Goal: Task Accomplishment & Management: Use online tool/utility

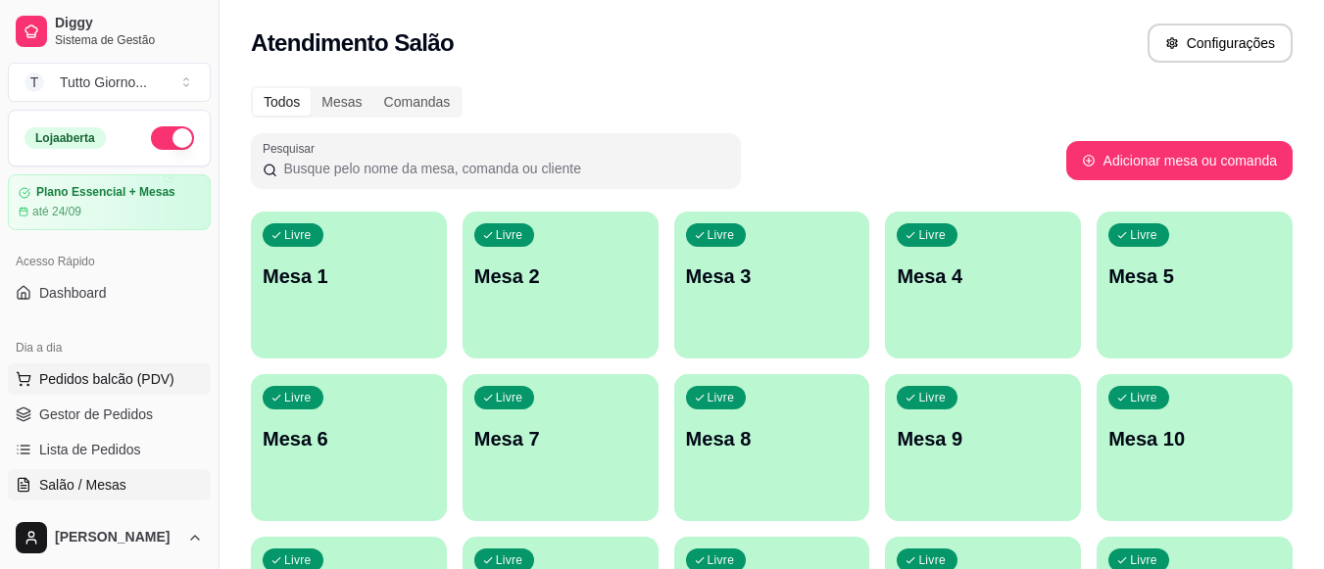
click at [123, 370] on span "Pedidos balcão (PDV)" at bounding box center [106, 379] width 135 height 20
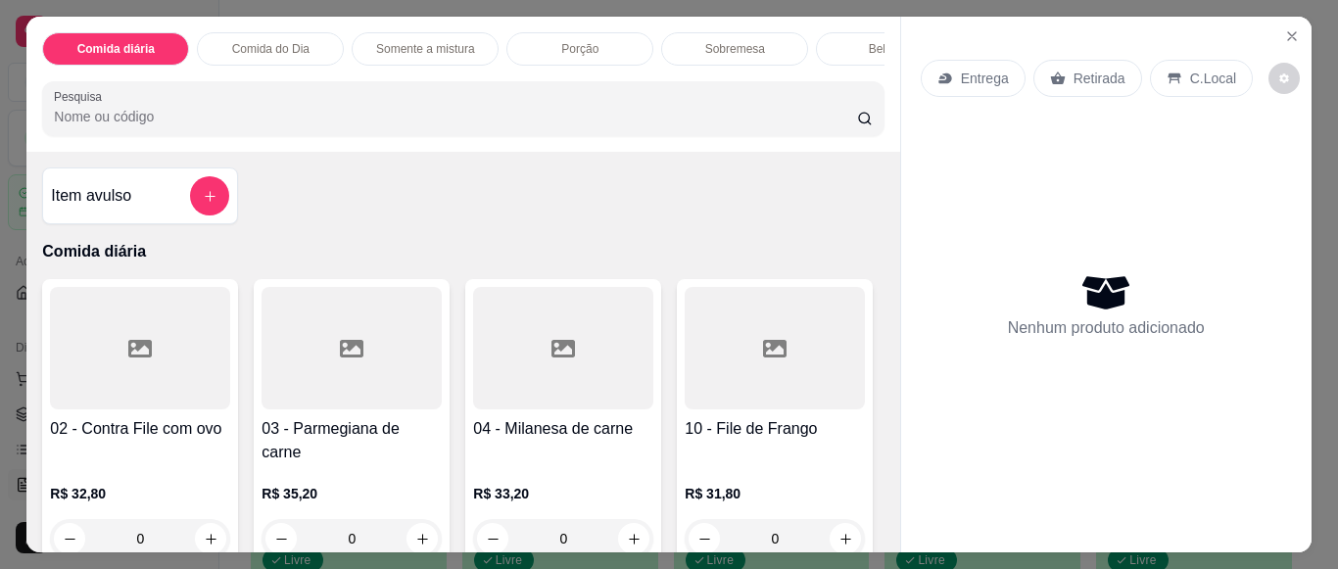
click at [994, 69] on p "Entrega" at bounding box center [985, 79] width 48 height 20
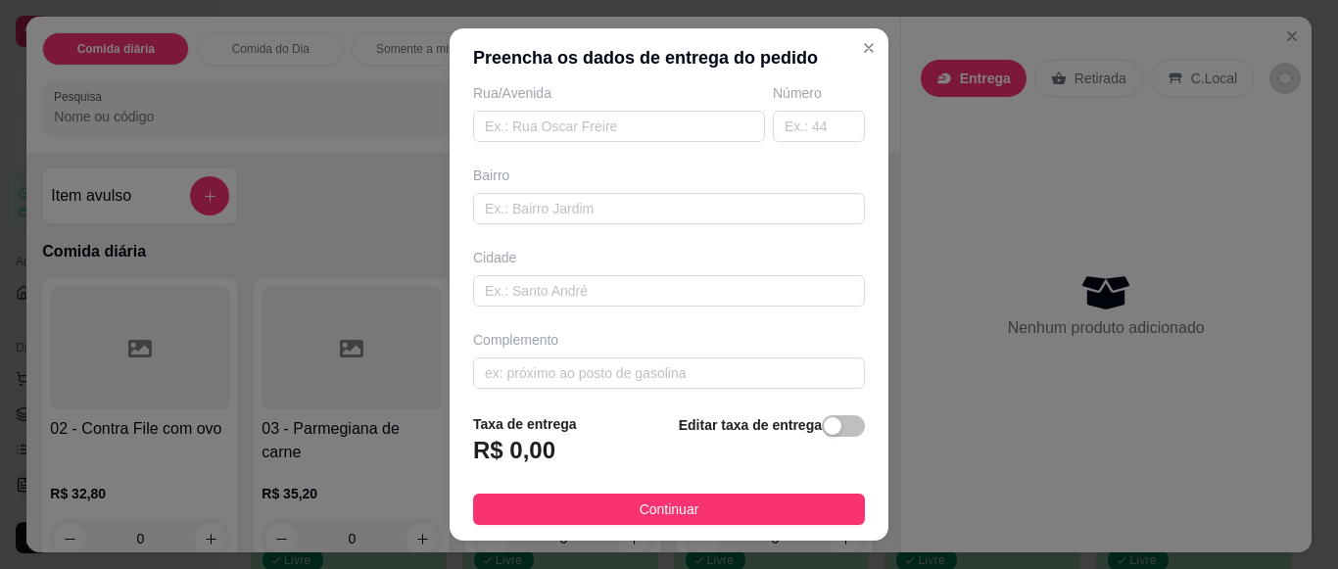
scroll to position [350, 0]
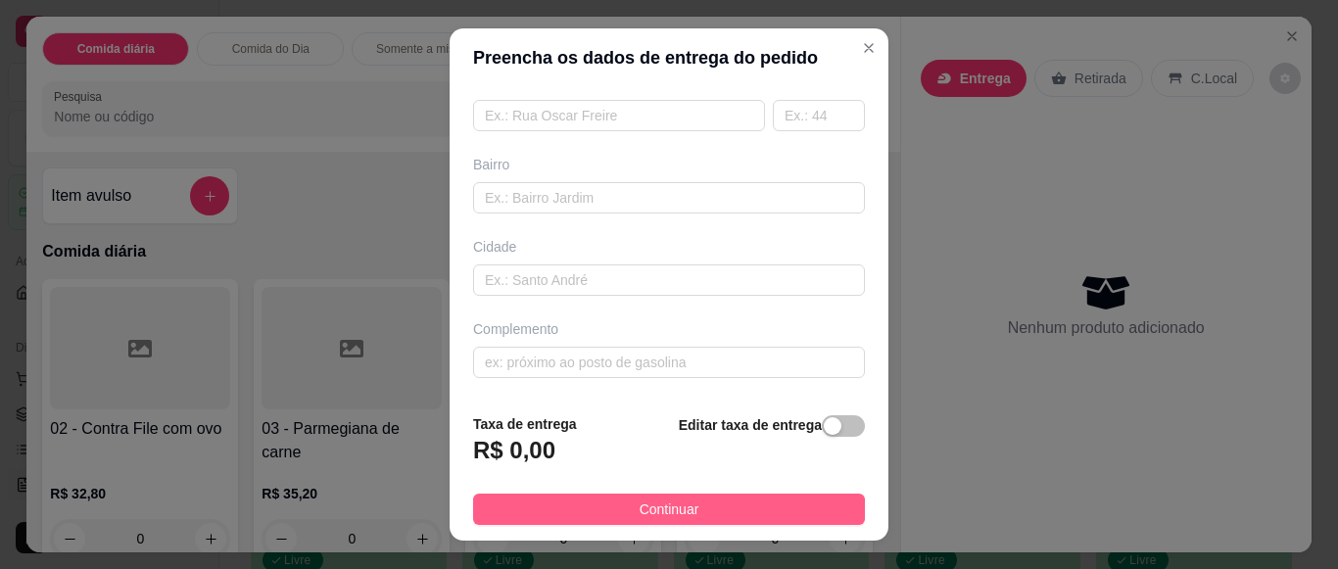
click at [676, 515] on span "Continuar" at bounding box center [670, 510] width 60 height 22
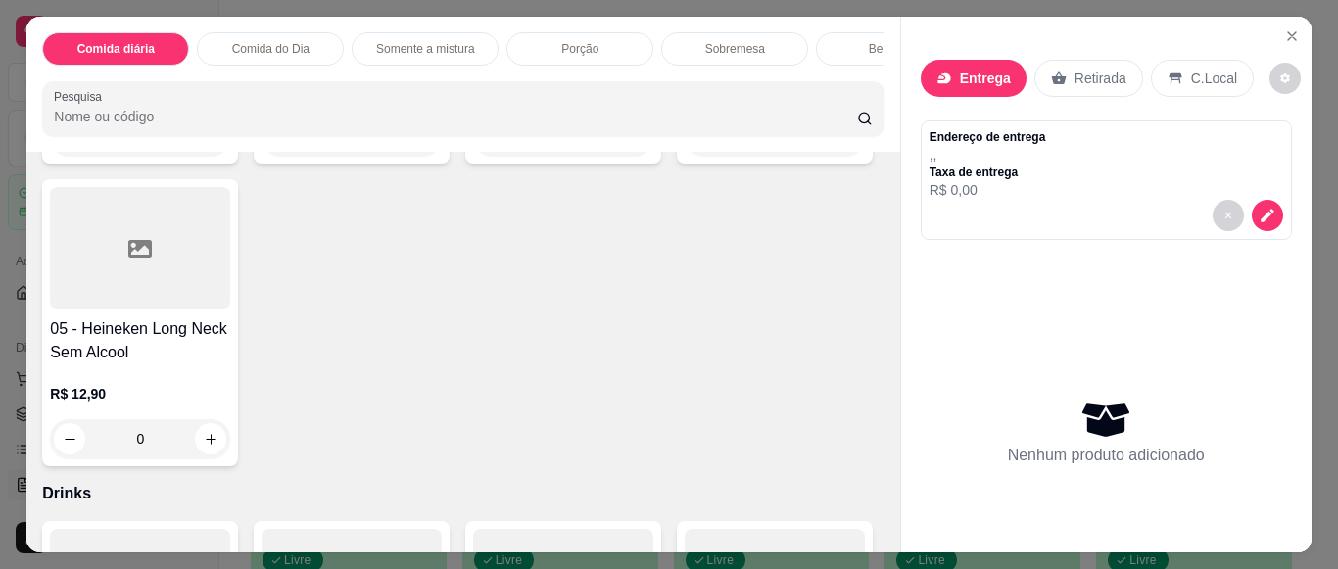
scroll to position [5391, 0]
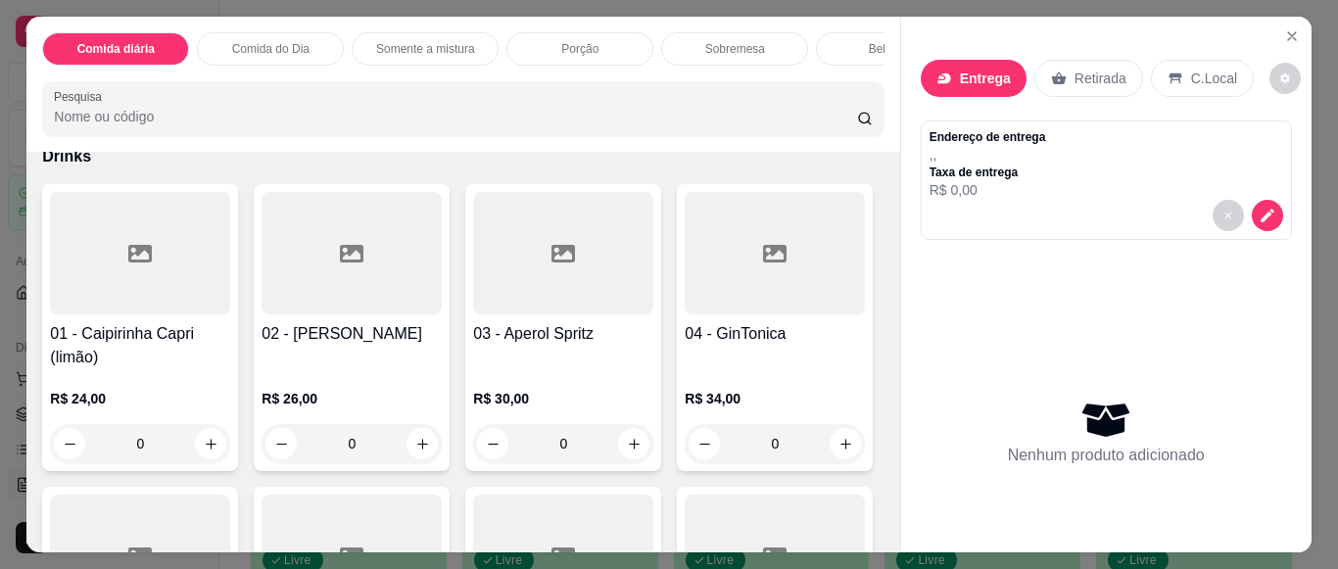
click at [877, 185] on div "Item avulso Comida diária 02 - Contra File com ovo R$ 32,80 0 03 - Parmegiana d…" at bounding box center [462, 352] width 873 height 400
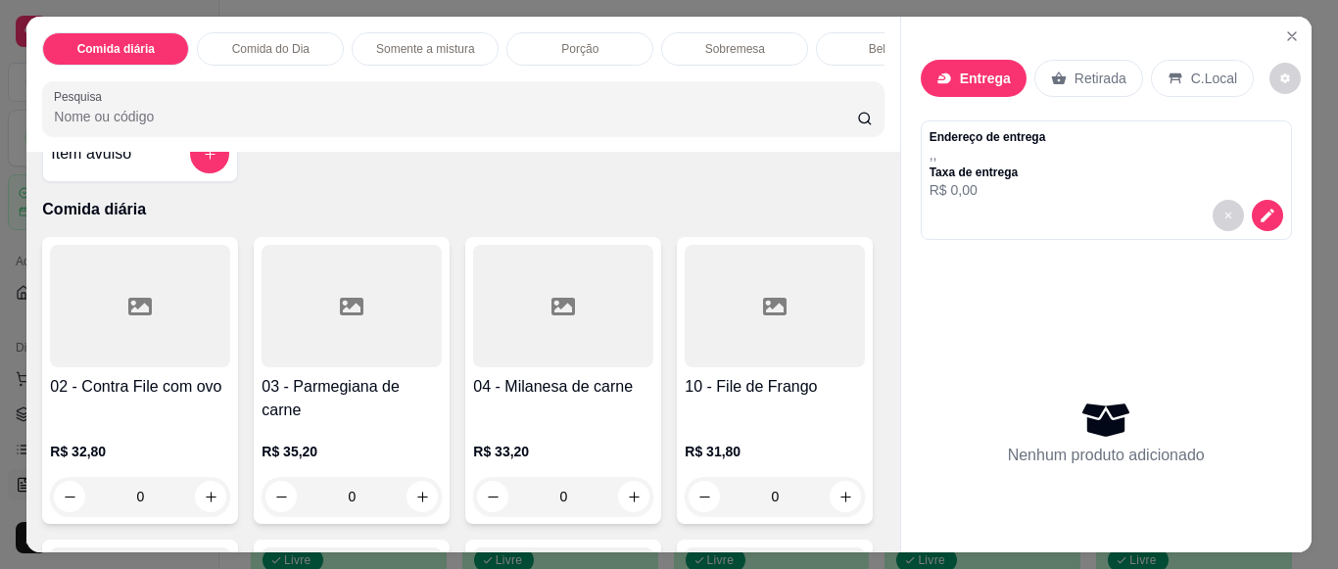
scroll to position [0, 0]
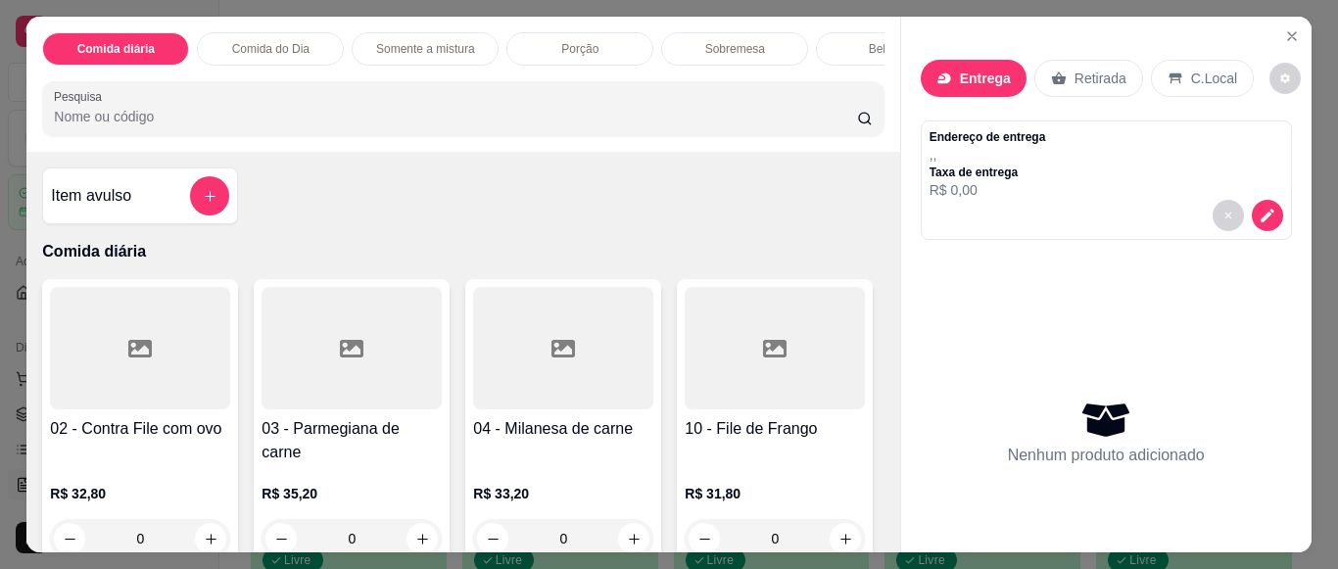
click at [306, 41] on div "Comida do Dia" at bounding box center [270, 48] width 147 height 33
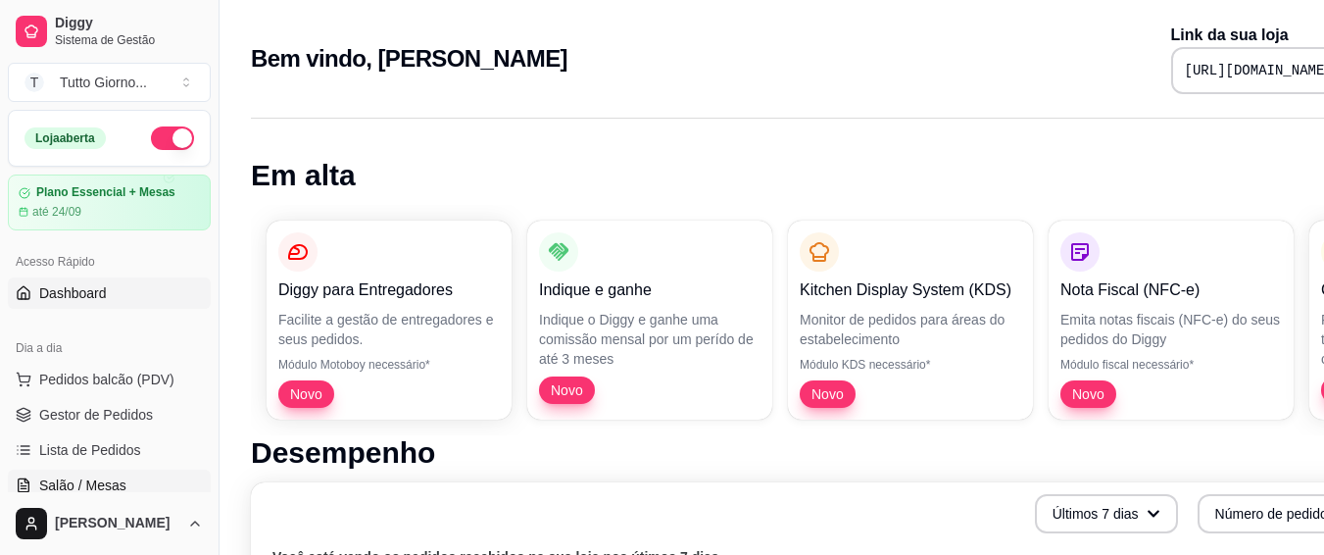
click at [96, 492] on span "Salão / Mesas" at bounding box center [82, 485] width 87 height 20
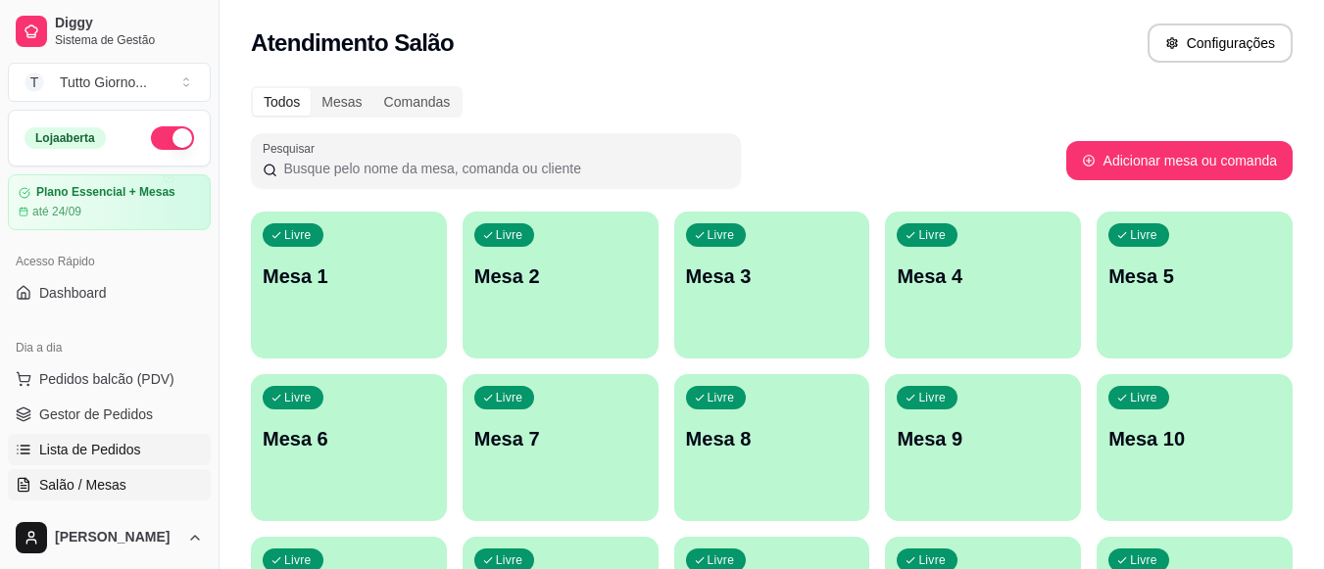
click at [108, 455] on span "Lista de Pedidos" at bounding box center [90, 450] width 102 height 20
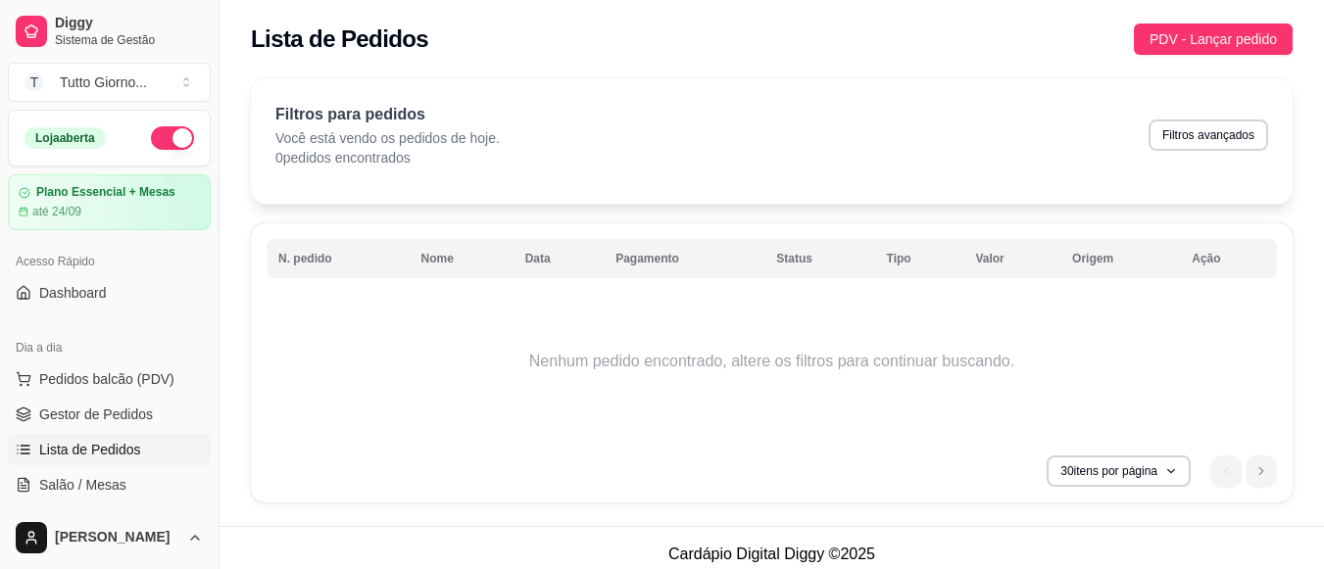
click at [696, 46] on div "Lista de Pedidos PDV - Lançar pedido" at bounding box center [772, 39] width 1042 height 31
click at [93, 477] on span "Salão / Mesas" at bounding box center [82, 485] width 87 height 20
